Goal: Task Accomplishment & Management: Use online tool/utility

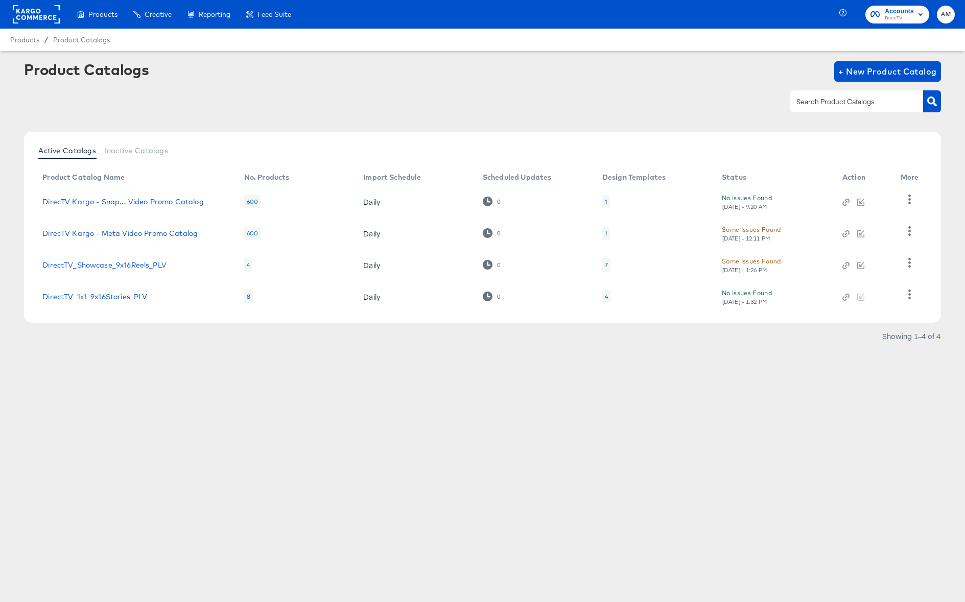
click at [607, 296] on div "4" at bounding box center [606, 297] width 3 height 8
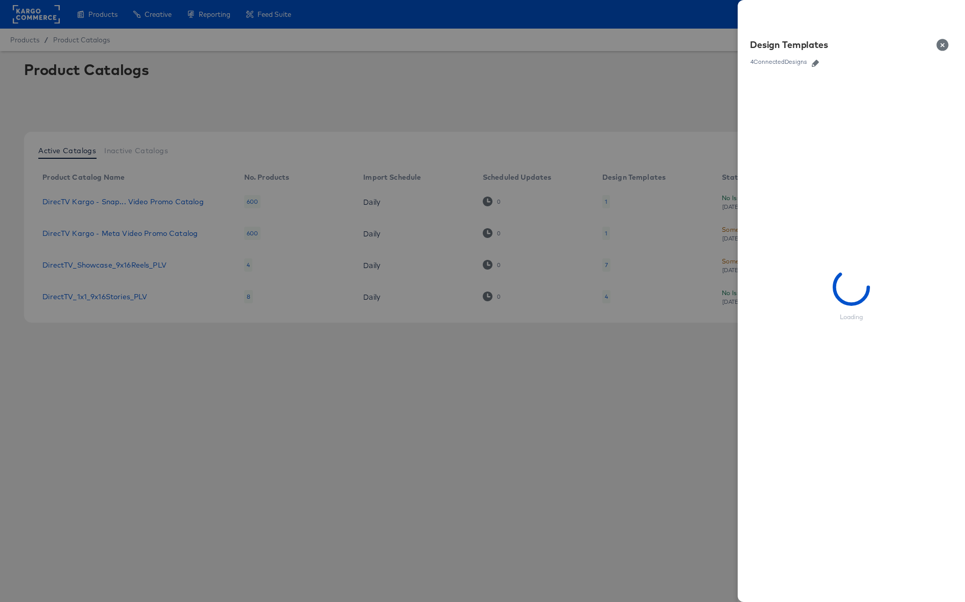
click at [818, 61] on icon "button" at bounding box center [814, 63] width 7 height 7
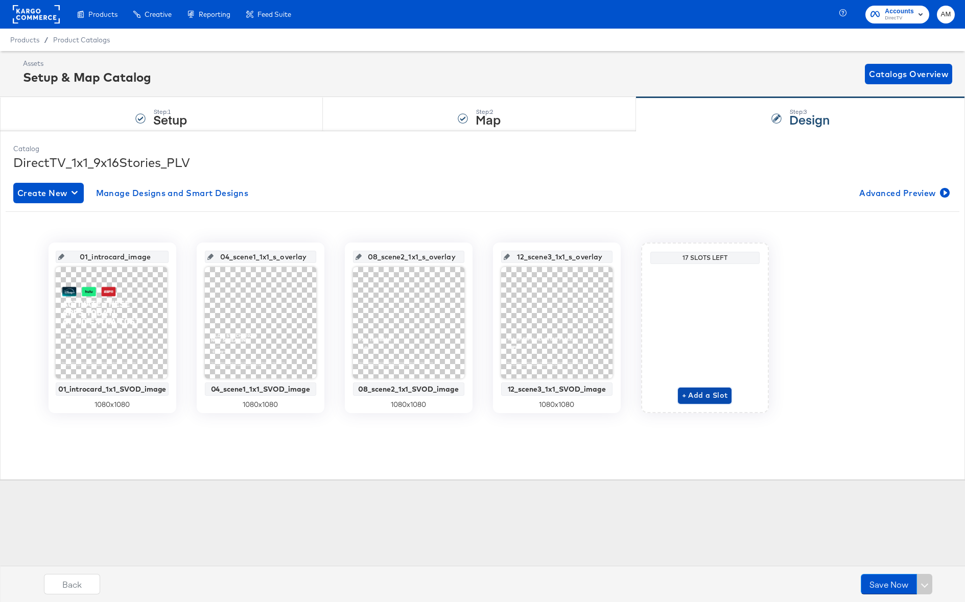
click at [696, 395] on span "+ Add a Slot" at bounding box center [705, 395] width 46 height 13
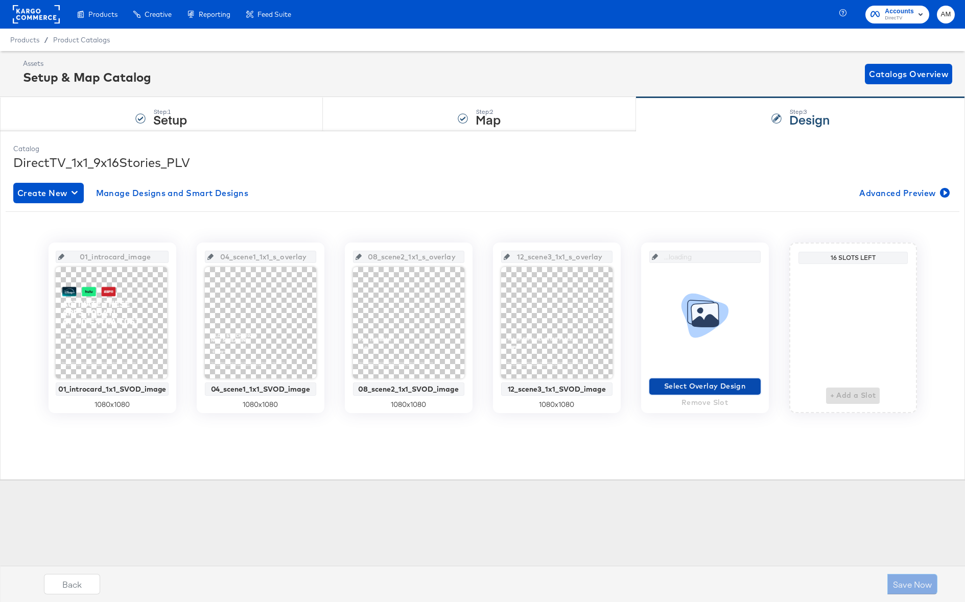
click at [696, 387] on span "Select Overlay Design" at bounding box center [704, 386] width 103 height 13
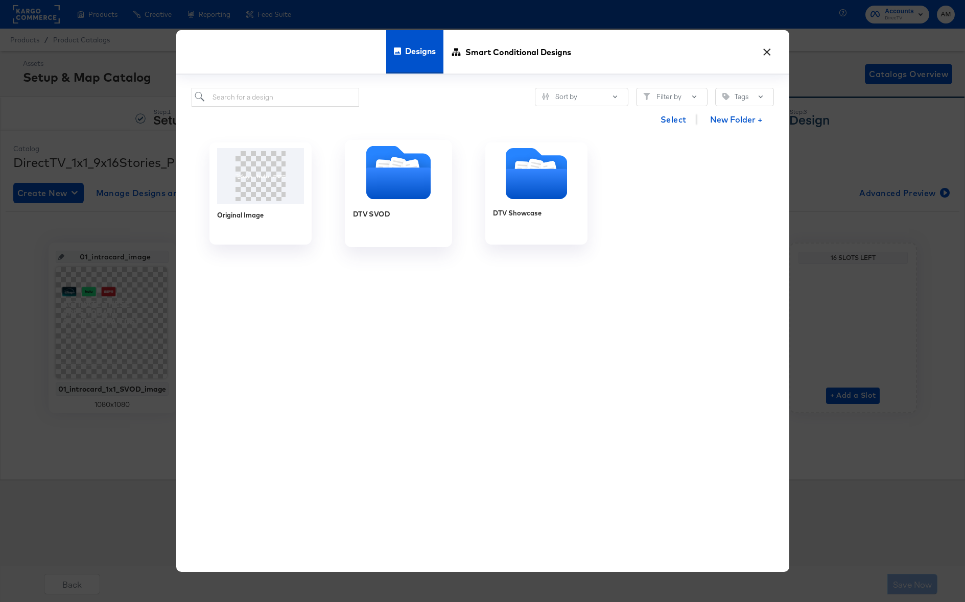
click at [400, 165] on icon "Folder" at bounding box center [397, 166] width 12 height 13
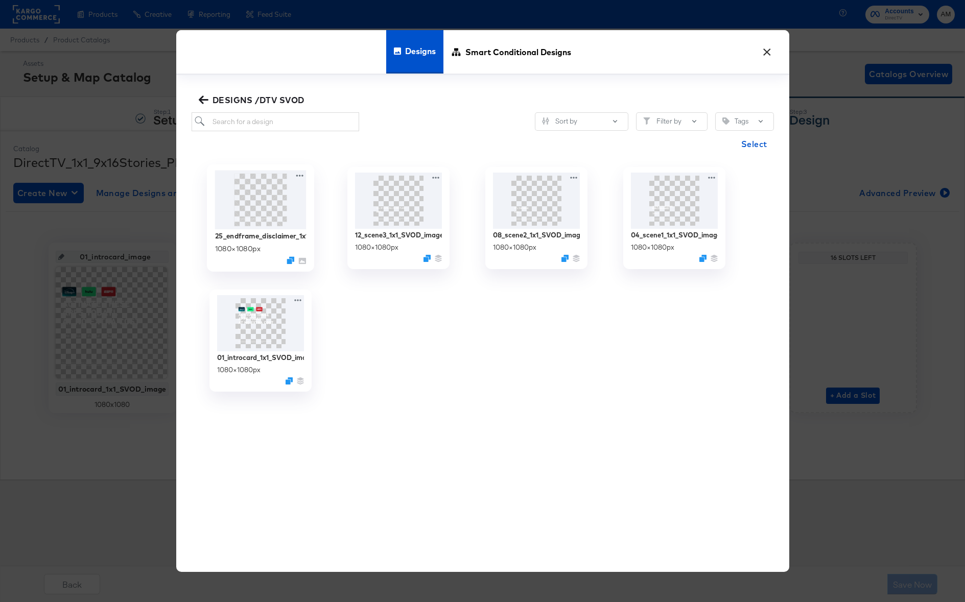
click at [259, 213] on img at bounding box center [259, 199] width 91 height 59
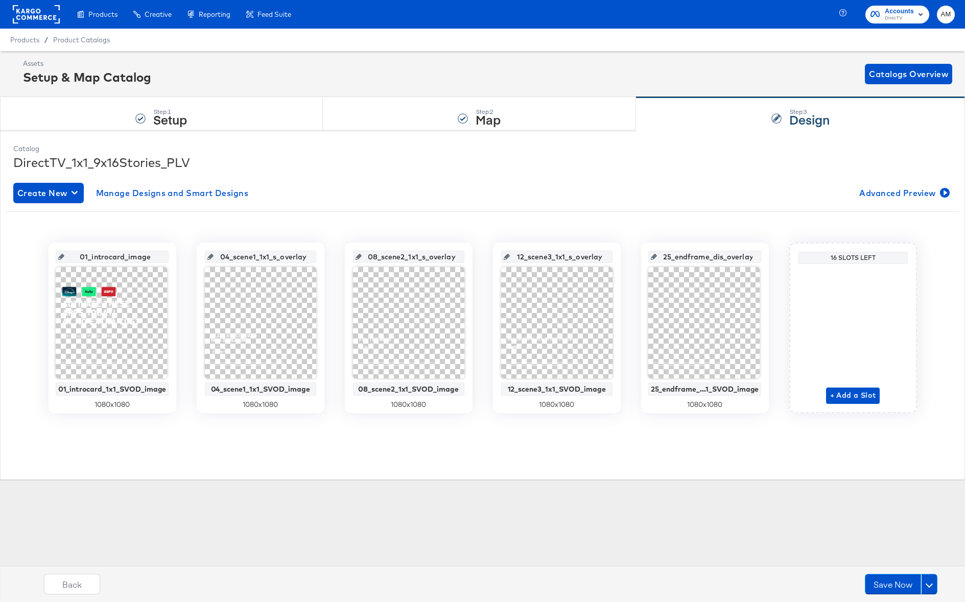
scroll to position [0, 16]
drag, startPoint x: 711, startPoint y: 258, endPoint x: 784, endPoint y: 258, distance: 73.0
click at [784, 258] on div "01_introcard_image 01_introcard_1x1_SVOD_image 1080 x 1080 04_scene1_1x1_s_over…" at bounding box center [482, 328] width 953 height 171
click at [748, 257] on input "25_endframe_dis_overlay_4" at bounding box center [708, 253] width 102 height 28
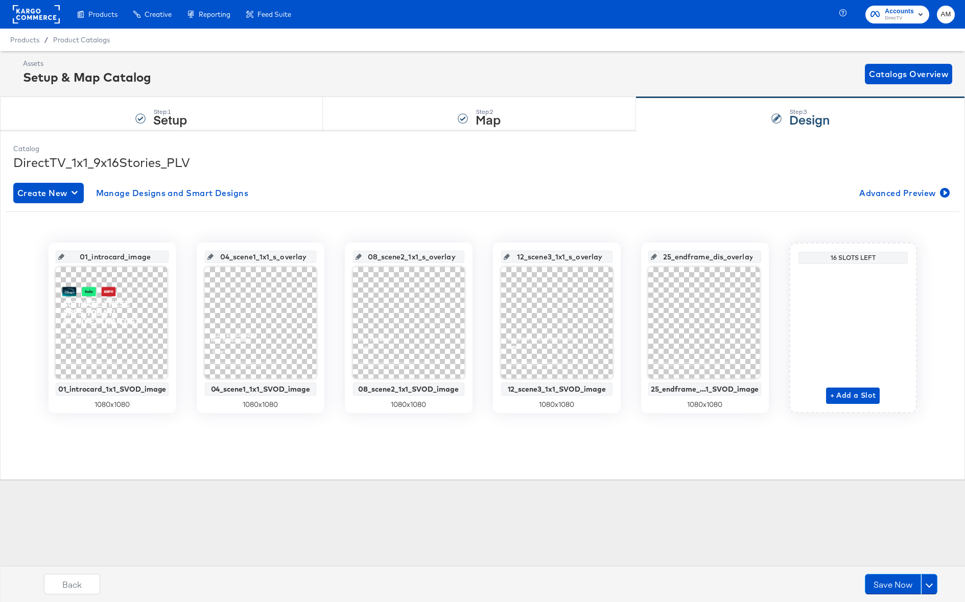
drag, startPoint x: 720, startPoint y: 257, endPoint x: 648, endPoint y: 254, distance: 72.1
click at [648, 254] on div "25_endframe_dis_overlay 25_endframe_...1_SVOD_image 1080 x 1080" at bounding box center [705, 328] width 128 height 171
click at [726, 259] on input "25_endframe_dis_overlay" at bounding box center [708, 253] width 102 height 28
type input "25_endframe_disclaimer_overlay"
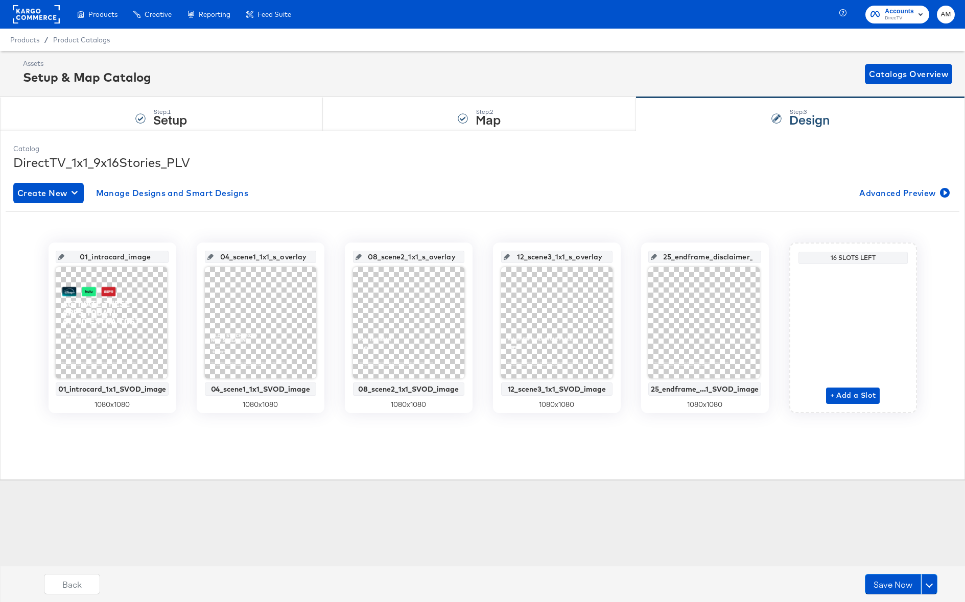
click at [572, 260] on input "12_scene3_1x1_s_overlay" at bounding box center [560, 253] width 100 height 28
click at [575, 259] on input "12_scene3_1x1_s_overlay" at bounding box center [560, 253] width 100 height 28
type input "12_scene3_1x1_svod_overlay"
click at [282, 259] on input "04_scene1_1x1_s_overlay" at bounding box center [263, 253] width 100 height 28
click at [279, 258] on input "04_scene1_1x1_s_overlay" at bounding box center [263, 253] width 100 height 28
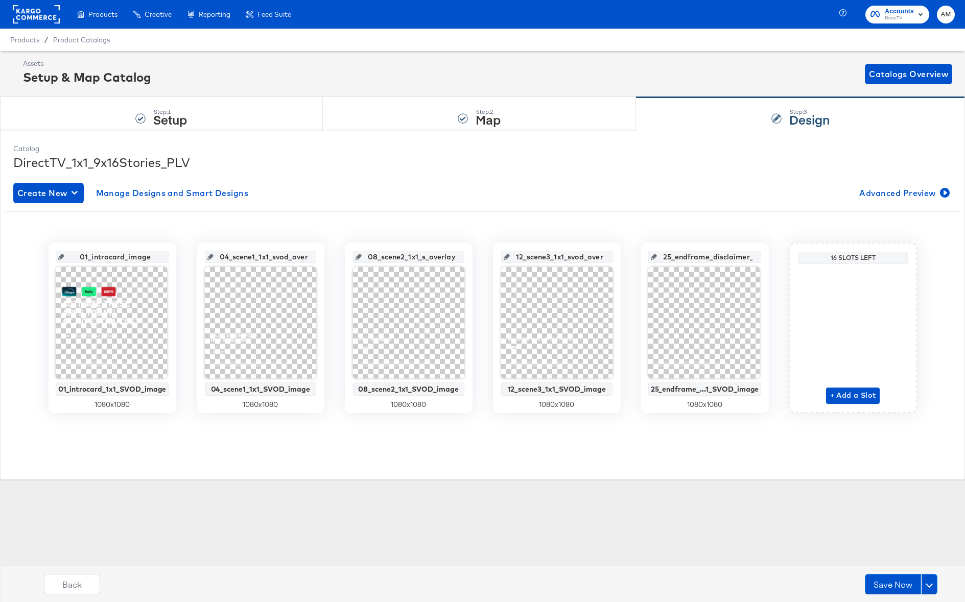
scroll to position [0, 18]
drag, startPoint x: 296, startPoint y: 259, endPoint x: 321, endPoint y: 260, distance: 25.0
click at [321, 260] on div "04_scene1_1x1_svod_overlay 04_scene1_1x1_SVOD_image 1080 x 1080" at bounding box center [261, 328] width 128 height 171
type input "04_scene1_1x1_svod_image"
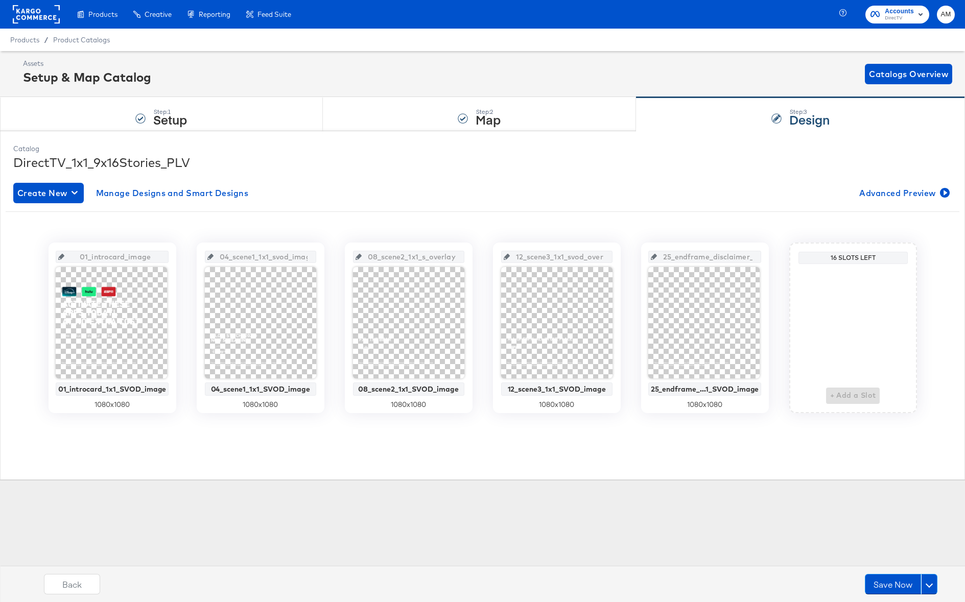
drag, startPoint x: 428, startPoint y: 260, endPoint x: 461, endPoint y: 260, distance: 32.7
click at [461, 260] on div "08_scene2_1x1_s_overlay" at bounding box center [408, 257] width 111 height 12
click at [445, 259] on input "08_scene2_1x1_s_overlay" at bounding box center [412, 253] width 100 height 28
click at [443, 259] on input "08_scene2_1x1_s_overlay" at bounding box center [412, 253] width 100 height 28
drag, startPoint x: 421, startPoint y: 259, endPoint x: 469, endPoint y: 259, distance: 48.0
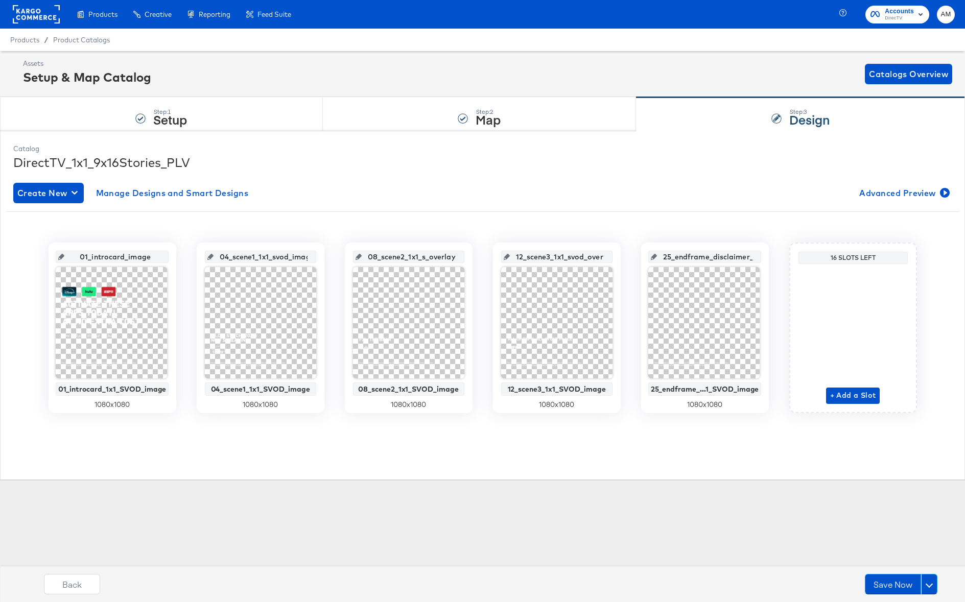
click at [469, 260] on div "08_scene2_1x1_s_overlay 08_scene2_1x1_SVOD_image 1080 x 1080" at bounding box center [409, 328] width 128 height 171
type input "08_scene2_1x1_svod_image"
click at [592, 256] on input "12_scene3_1x1_svod_overlay" at bounding box center [560, 253] width 100 height 28
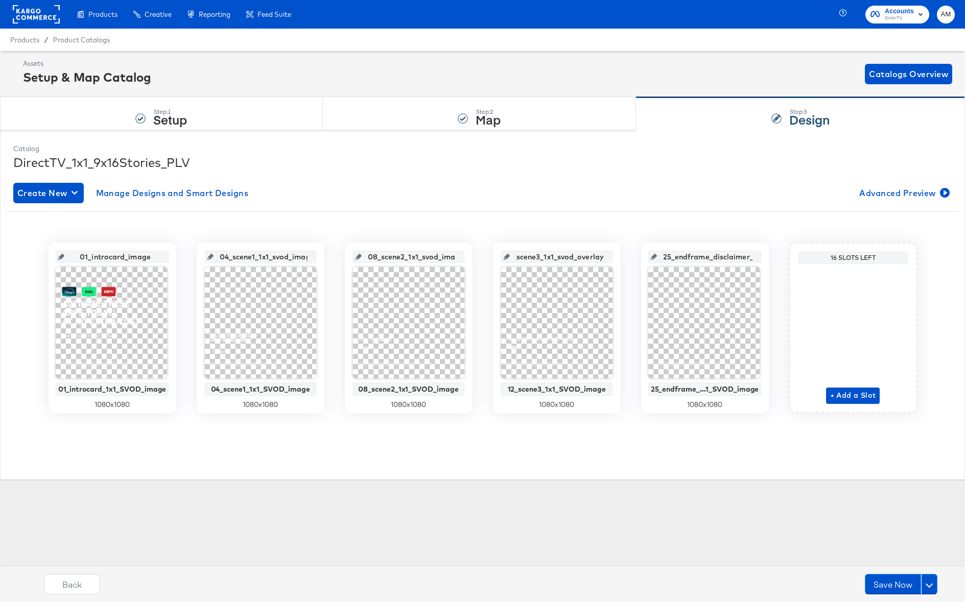
drag, startPoint x: 592, startPoint y: 258, endPoint x: 613, endPoint y: 258, distance: 21.4
click at [613, 258] on div "12_scene3_1x1_svod_overlay 12_scene3_1x1_SVOD_image 1080 x 1080" at bounding box center [557, 328] width 128 height 171
type input "12_scene3_1x1_svod_image"
click at [735, 257] on input "25_endframe_disclaimer_overlay" at bounding box center [708, 253] width 102 height 28
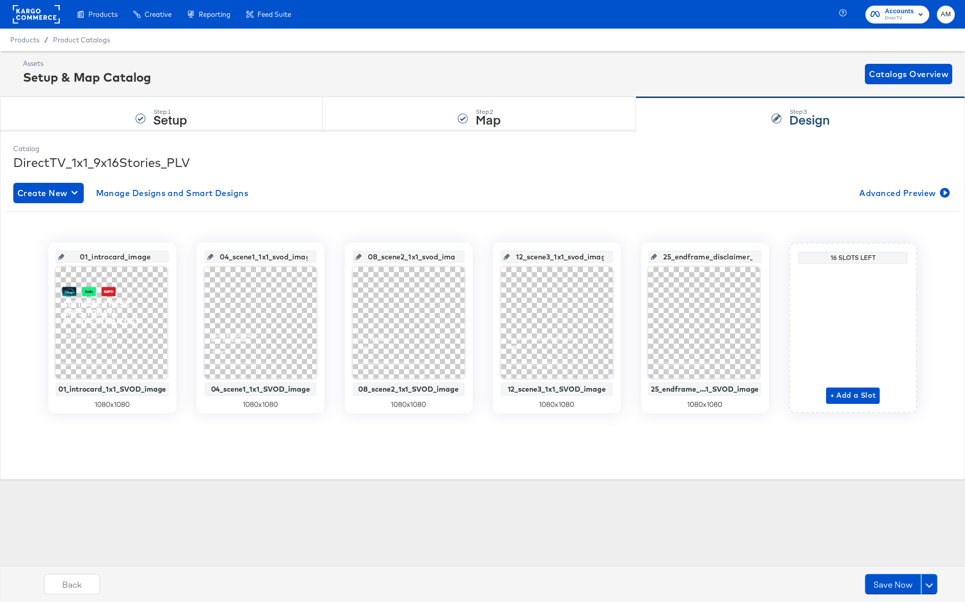
scroll to position [0, 35]
drag, startPoint x: 733, startPoint y: 257, endPoint x: 765, endPoint y: 256, distance: 32.7
click at [765, 256] on div "25_endframe_disclaimer_overlay 25_endframe_...1_SVOD_image 1080 x 1080" at bounding box center [705, 328] width 128 height 171
click at [738, 256] on input "25_endframe_disclaimer_overlay" at bounding box center [708, 253] width 102 height 28
drag, startPoint x: 723, startPoint y: 258, endPoint x: 775, endPoint y: 258, distance: 52.6
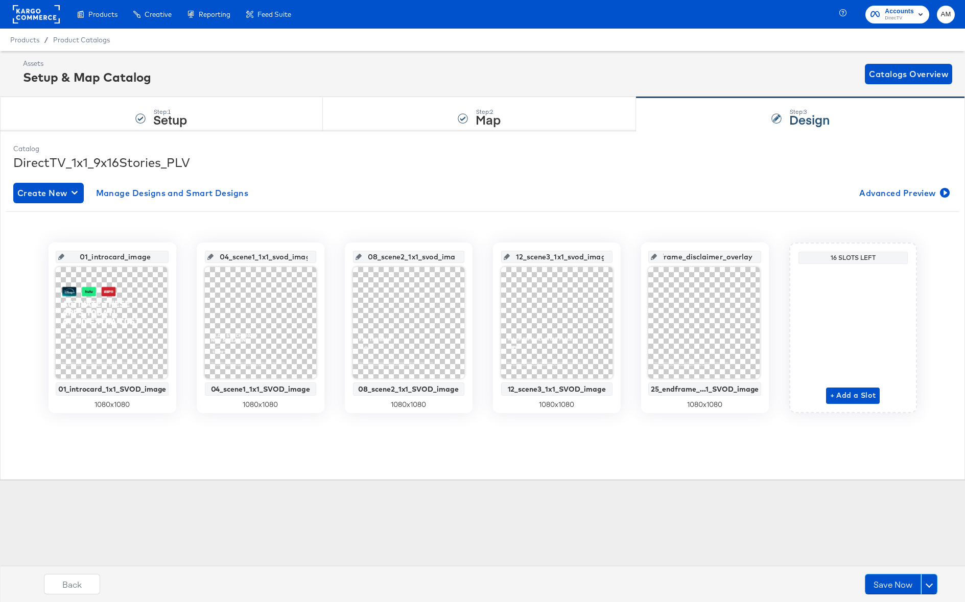
click at [775, 258] on div "01_introcard_image 01_introcard_1x1_SVOD_image 1080 x 1080 04_scene1_1x1_svod_i…" at bounding box center [482, 328] width 953 height 171
type input "25_endframe_disclaimer_svod_image"
click at [899, 191] on span "Advanced Preview" at bounding box center [903, 193] width 88 height 14
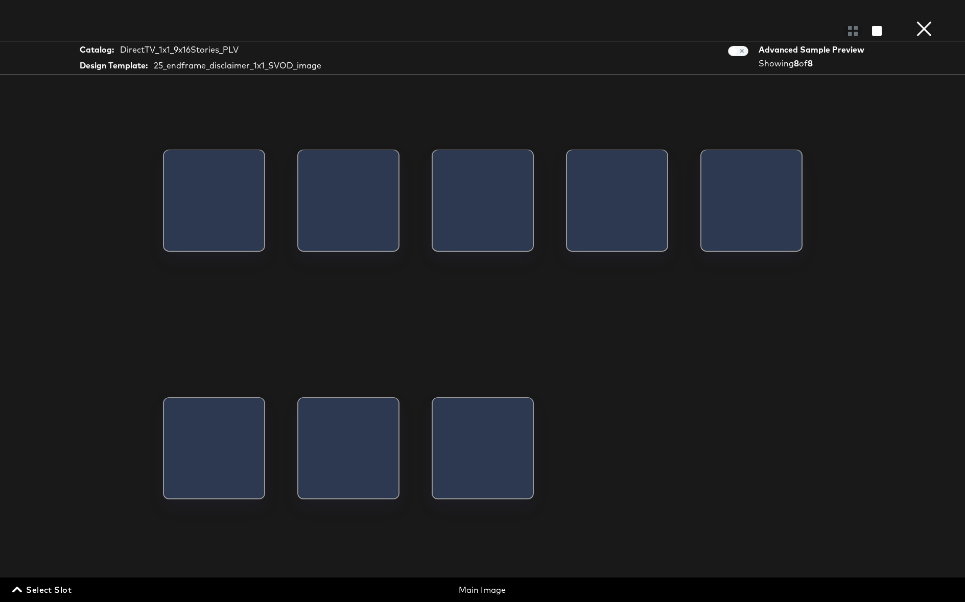
click at [49, 590] on span "Select Slot" at bounding box center [42, 590] width 57 height 14
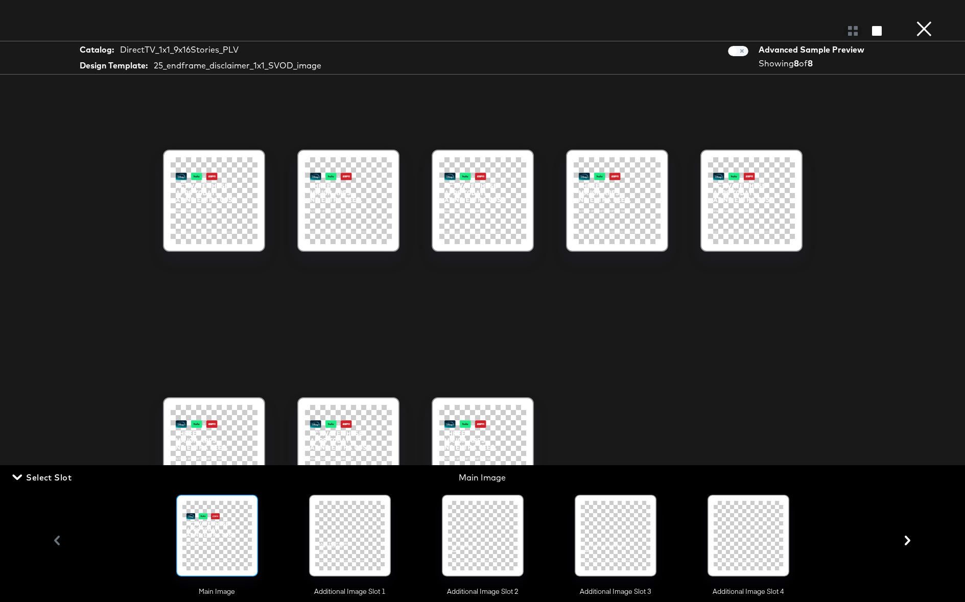
click at [742, 549] on div at bounding box center [747, 535] width 69 height 69
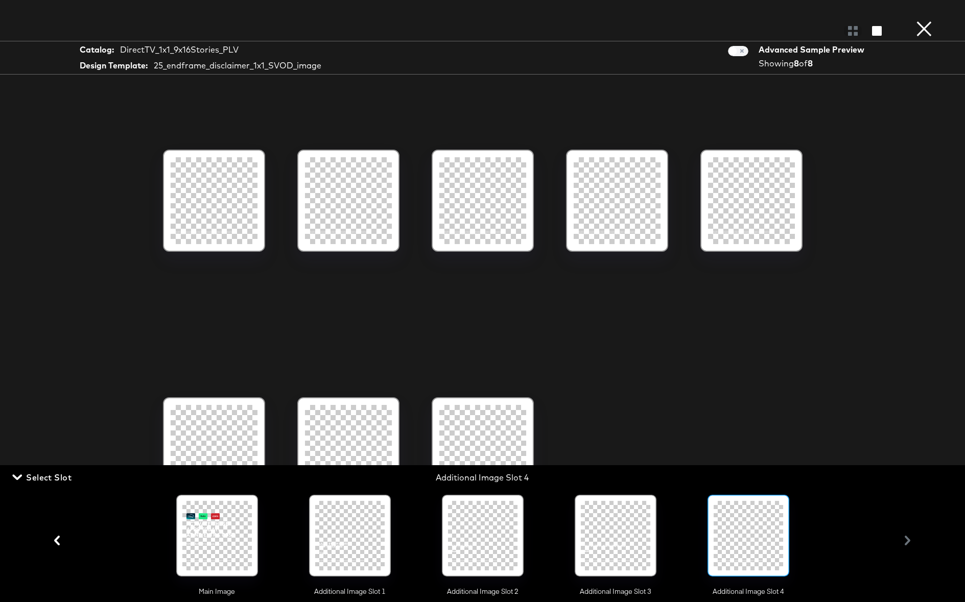
click at [196, 222] on div at bounding box center [214, 200] width 87 height 87
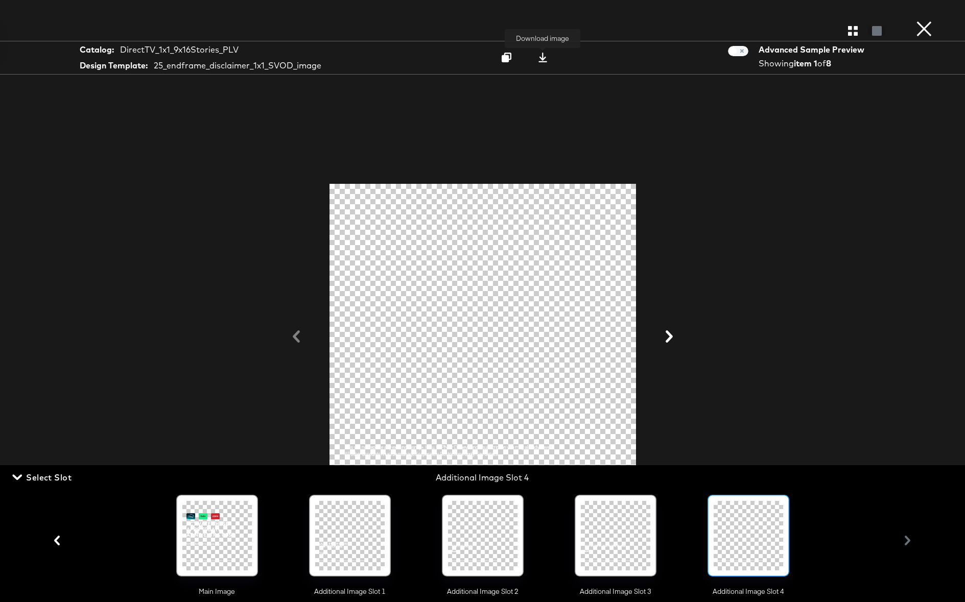
click at [541, 56] on icon at bounding box center [543, 58] width 10 height 10
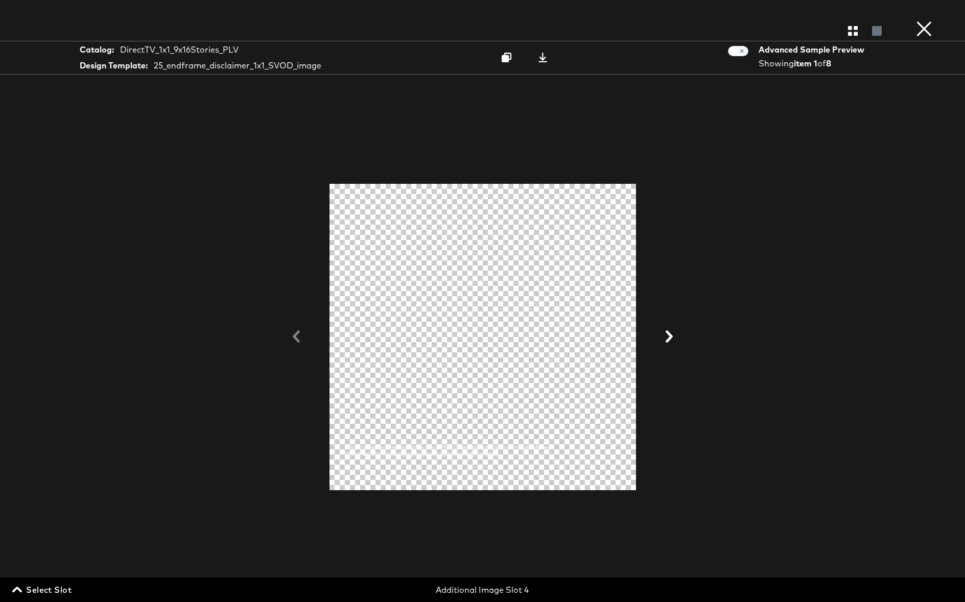
click at [923, 20] on button "×" at bounding box center [924, 10] width 20 height 20
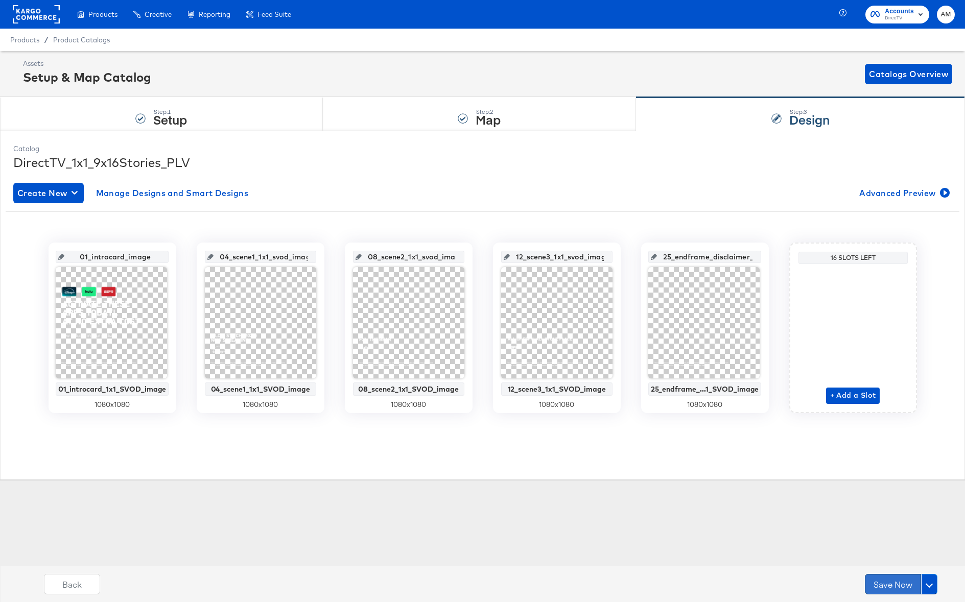
click at [893, 580] on button "Save Now" at bounding box center [893, 584] width 56 height 20
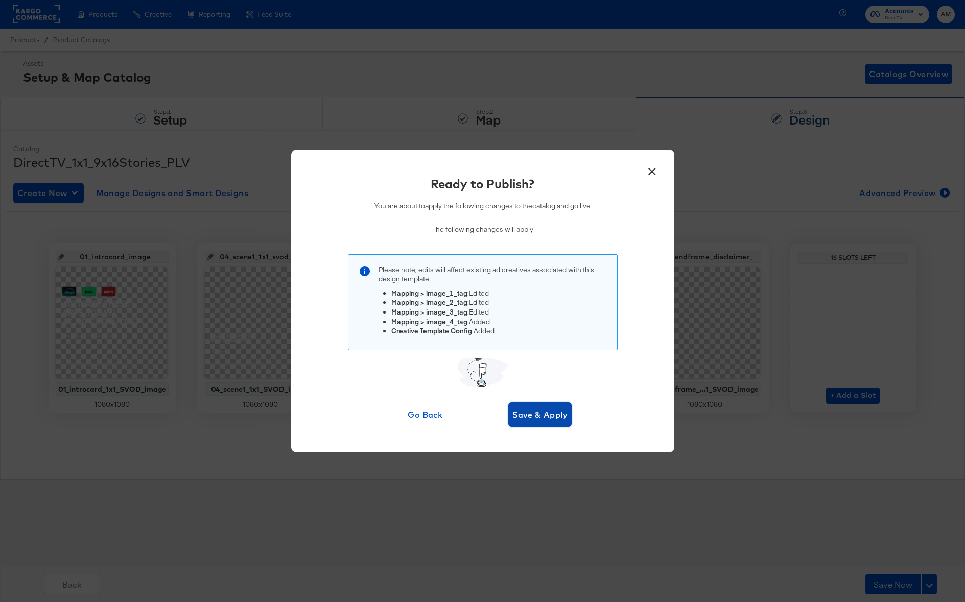
click at [540, 417] on span "Save & Apply" at bounding box center [540, 414] width 56 height 14
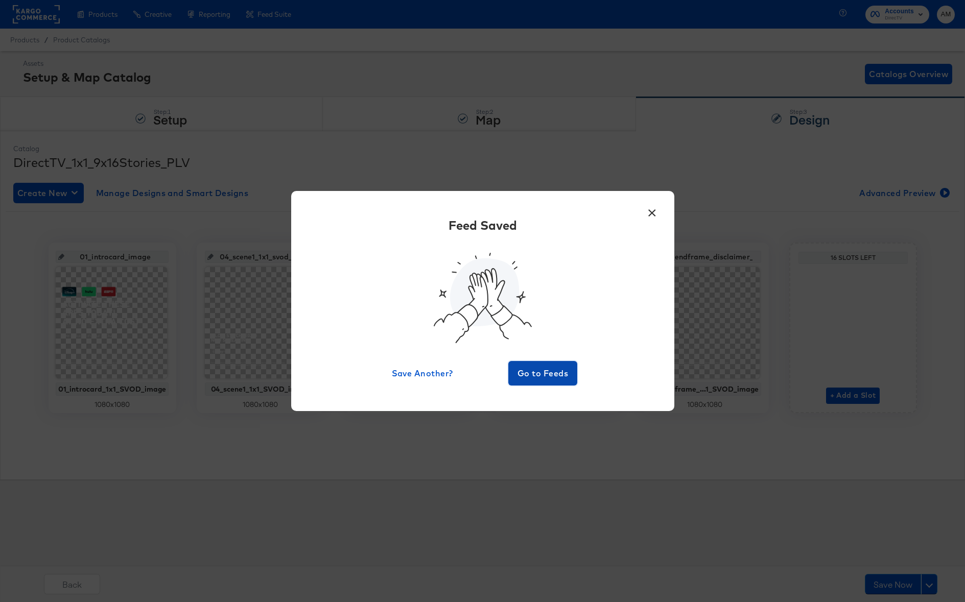
click at [535, 375] on span "Go to Feeds" at bounding box center [542, 373] width 61 height 14
